Goal: Book appointment/travel/reservation

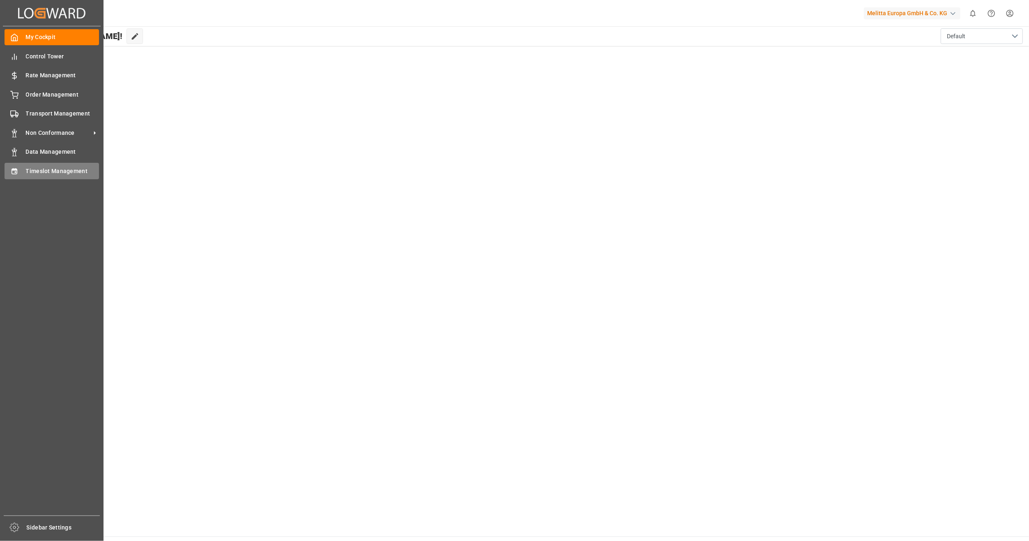
click at [74, 166] on div "Timeslot Management Timeslot Management" at bounding box center [52, 171] width 95 height 16
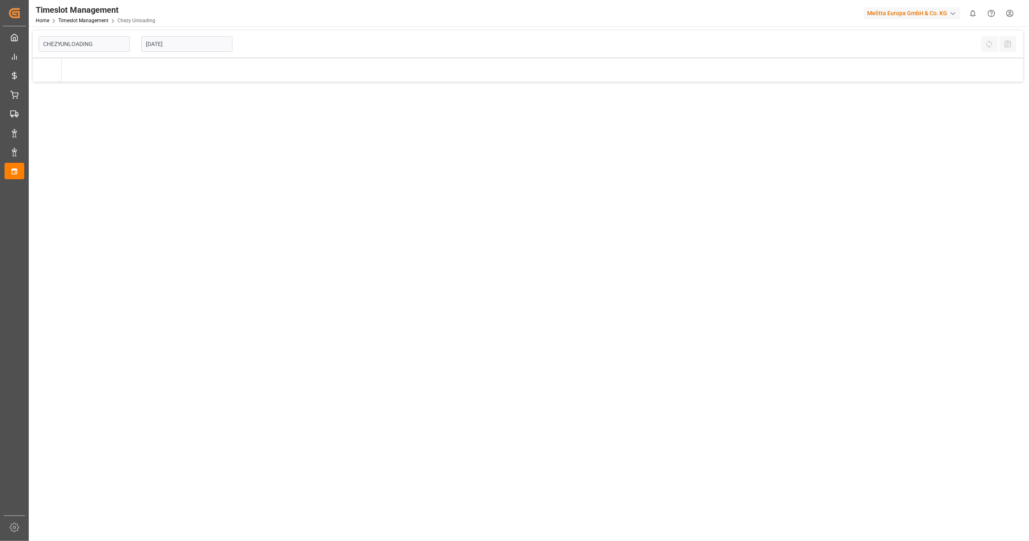
type input "Chezy Unloading"
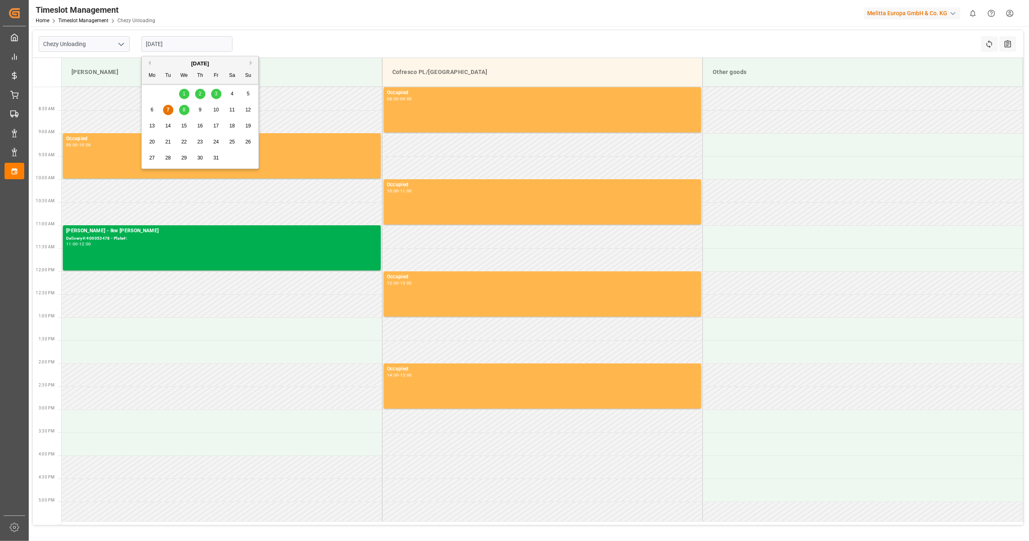
click at [174, 43] on input "[DATE]" at bounding box center [186, 44] width 91 height 16
click at [204, 109] on div "9" at bounding box center [200, 110] width 10 height 10
type input "[DATE]"
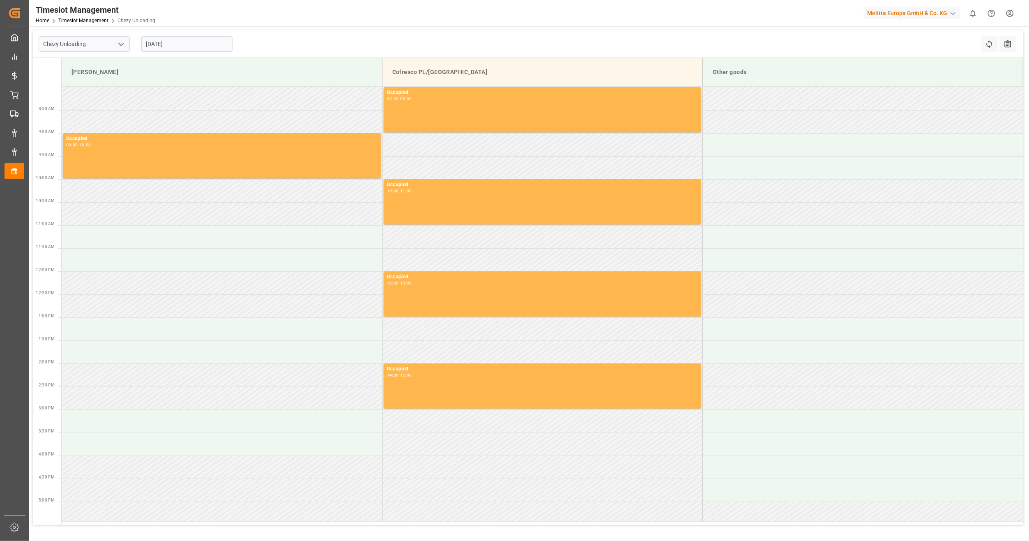
drag, startPoint x: 153, startPoint y: 326, endPoint x: 155, endPoint y: 312, distance: 14.1
click at [155, 312] on tbody "Occupied 08:00 - 09:00 Occupied 09:00 - 10:00 Occupied 10:00 - 11:00 Occupied 1…" at bounding box center [543, 304] width 962 height 434
click at [130, 239] on td at bounding box center [222, 236] width 321 height 23
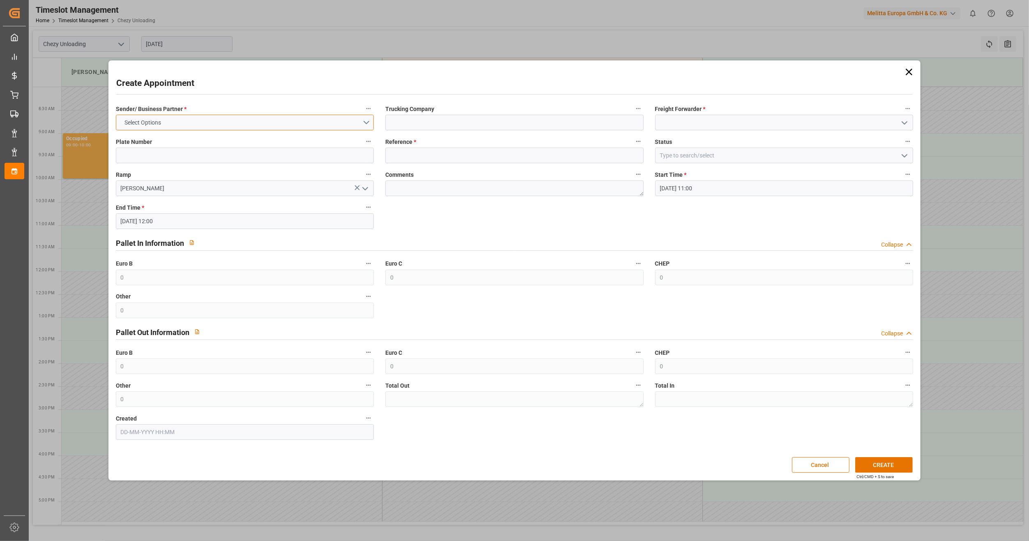
click at [175, 118] on button "Select Options" at bounding box center [245, 123] width 258 height 16
click at [185, 122] on div "[PERSON_NAME]" at bounding box center [244, 124] width 257 height 17
click at [476, 126] on input at bounding box center [514, 123] width 258 height 16
type input "lkw [PERSON_NAME]"
click at [713, 117] on input at bounding box center [784, 123] width 258 height 16
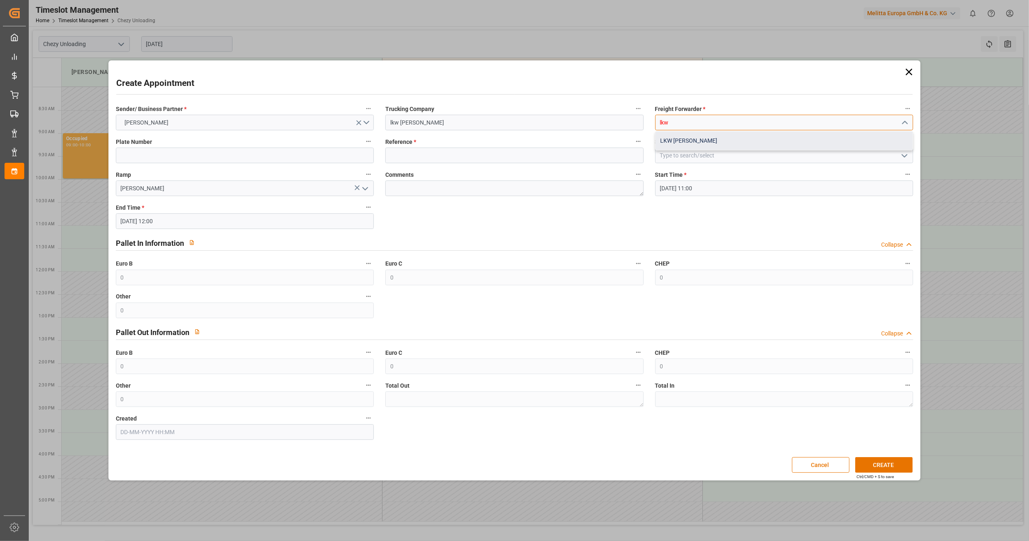
click at [677, 144] on div "LKW [PERSON_NAME]" at bounding box center [784, 140] width 257 height 18
type input "LKW [PERSON_NAME]"
click at [181, 159] on input at bounding box center [245, 156] width 258 height 16
click at [426, 149] on input at bounding box center [514, 156] width 258 height 16
paste input "400053646"
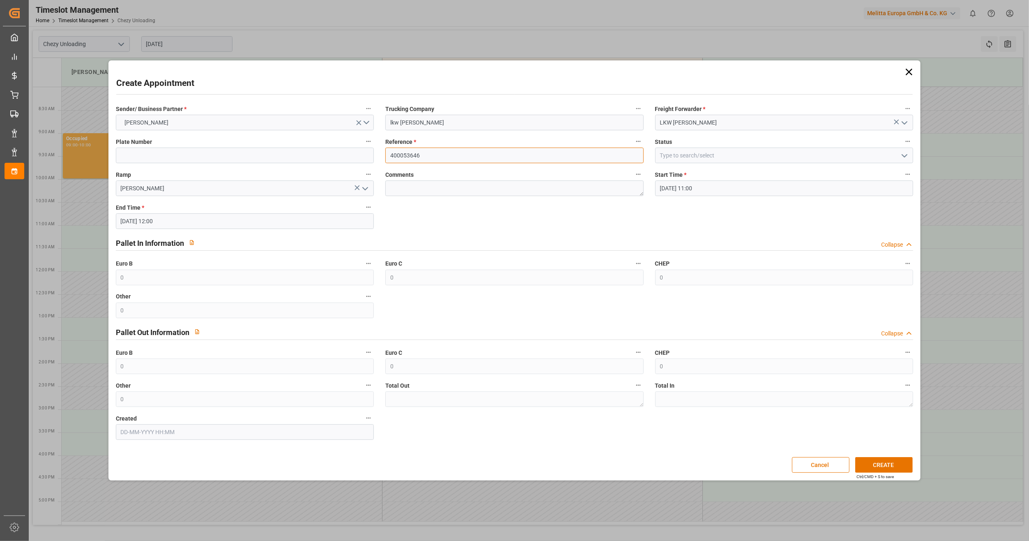
type input "400053646"
click at [512, 179] on label "Comments" at bounding box center [514, 175] width 258 height 12
click at [633, 179] on button "Comments" at bounding box center [638, 174] width 11 height 11
click at [514, 188] on div at bounding box center [514, 270] width 1029 height 541
drag, startPoint x: 726, startPoint y: 154, endPoint x: 722, endPoint y: 162, distance: 9.0
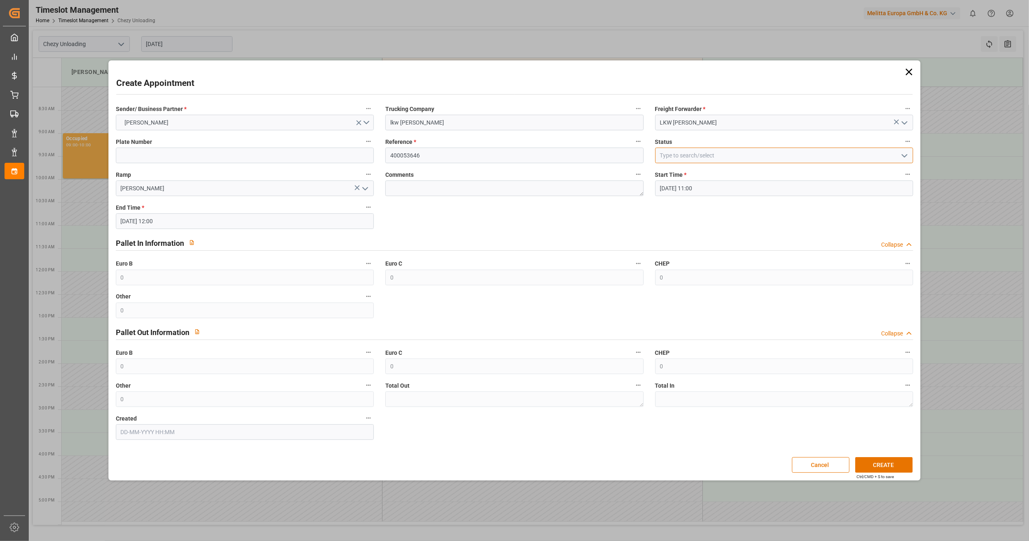
click at [724, 159] on input at bounding box center [784, 156] width 258 height 16
drag, startPoint x: 903, startPoint y: 155, endPoint x: 924, endPoint y: 177, distance: 30.5
click at [903, 156] on icon "open menu" at bounding box center [905, 156] width 10 height 10
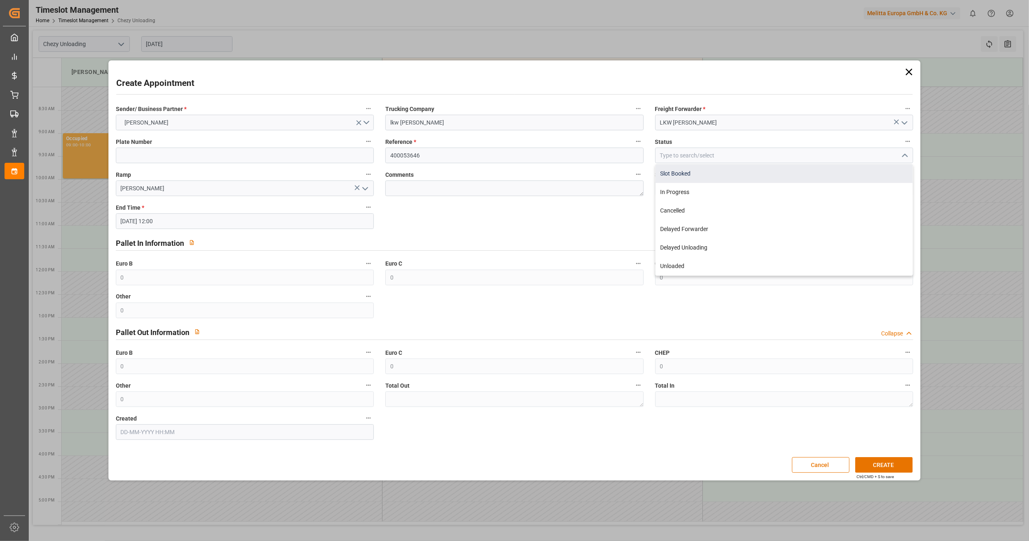
click at [781, 174] on div "Slot Booked" at bounding box center [784, 173] width 257 height 18
type input "Slot Booked"
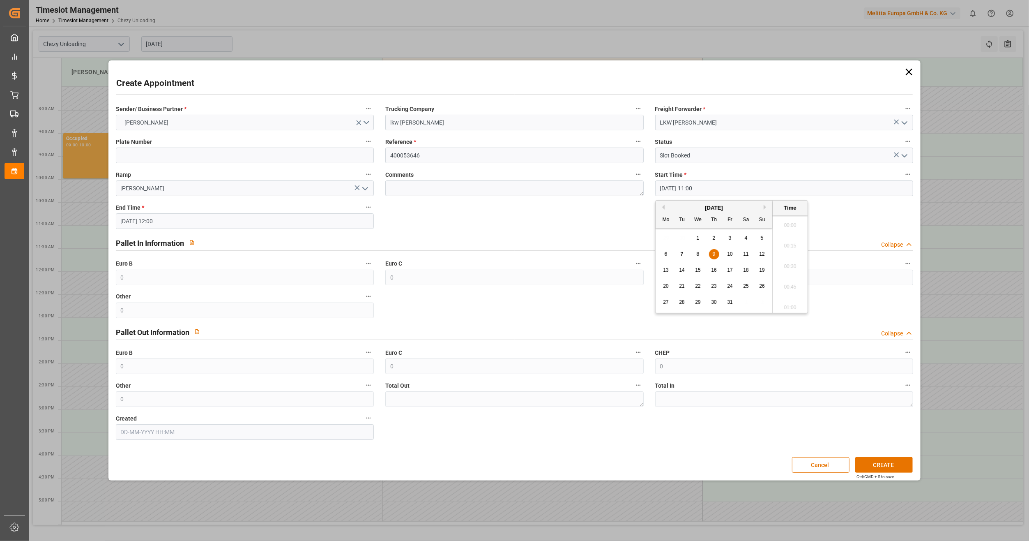
click at [746, 188] on input "[DATE] 11:00" at bounding box center [784, 188] width 258 height 16
click at [321, 294] on label "Other" at bounding box center [245, 297] width 258 height 12
click at [363, 294] on button "Other" at bounding box center [368, 296] width 11 height 11
click at [263, 228] on div at bounding box center [514, 270] width 1029 height 541
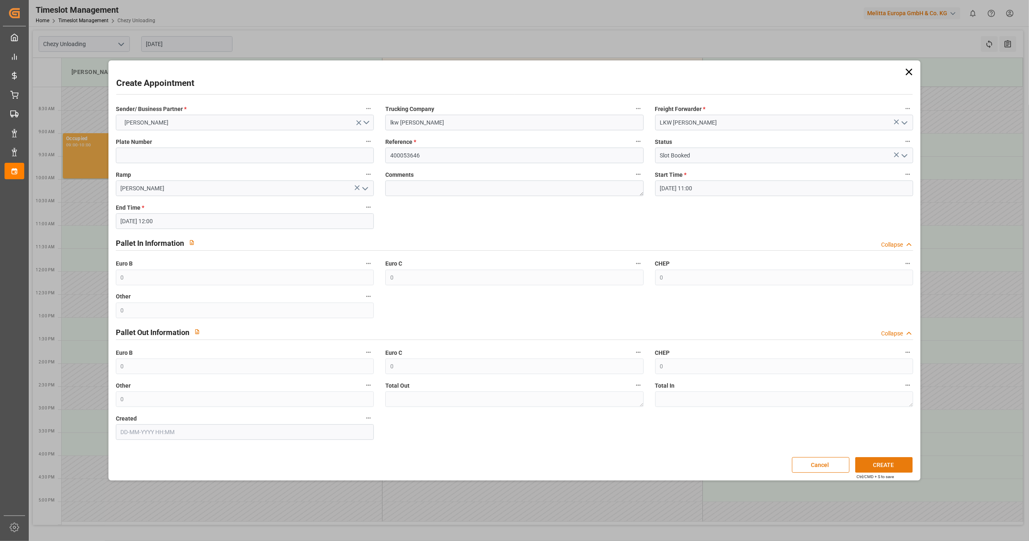
click at [880, 466] on button "CREATE" at bounding box center [885, 465] width 58 height 16
